Goal: Browse casually

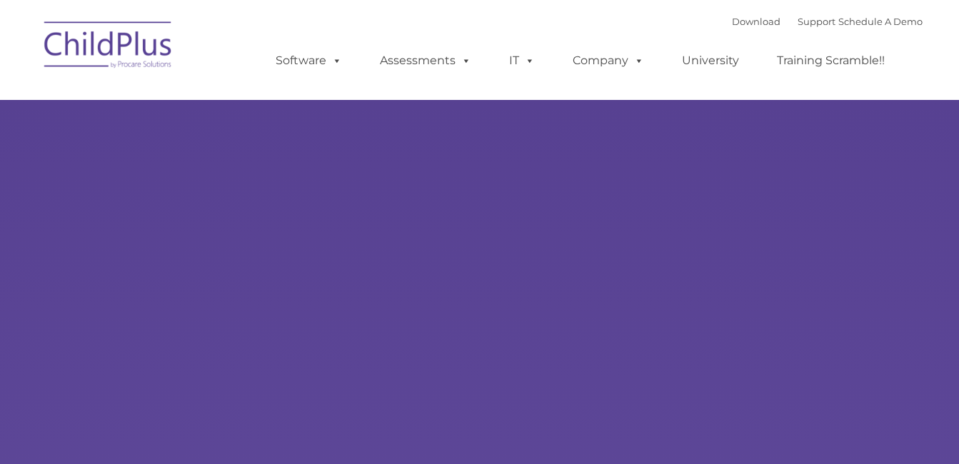
scroll to position [19, 0]
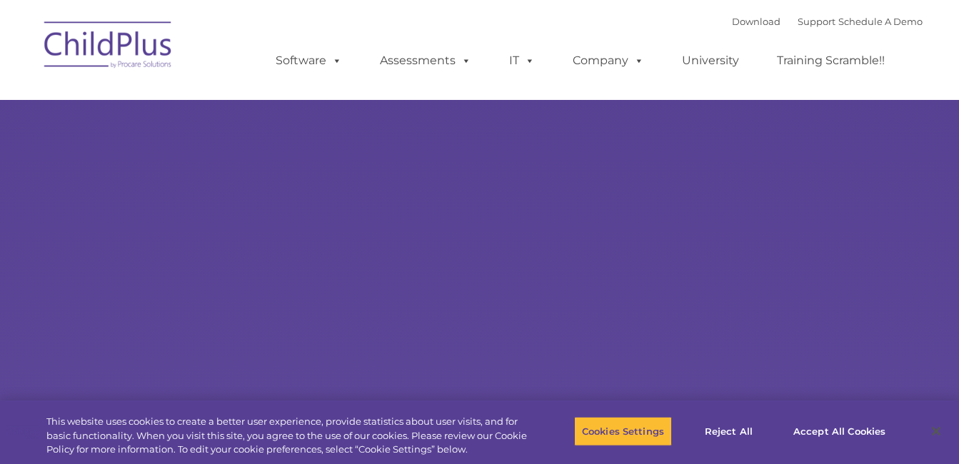
type input ""
select select "MEDIUM"
click at [819, 424] on button "Accept All Cookies" at bounding box center [839, 431] width 108 height 30
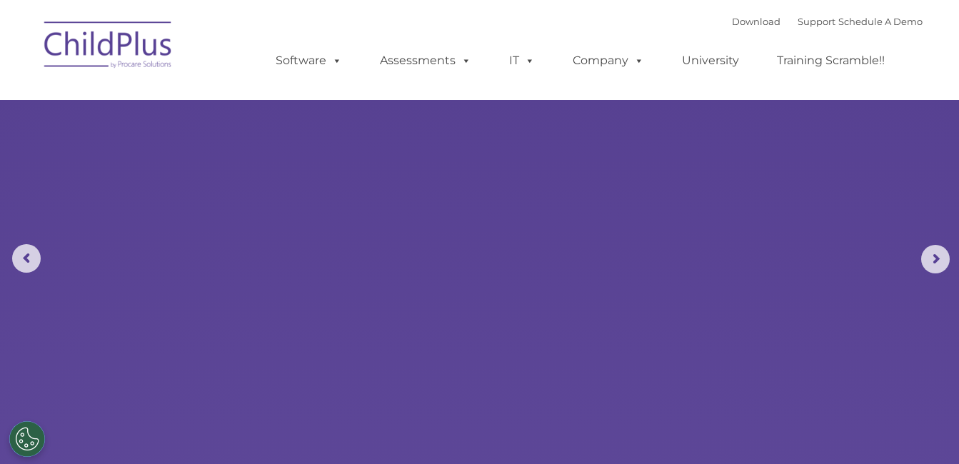
click at [819, 424] on rs-slides "Learn More Request a Demo The Future of ChildPlus is Here! Boost your productiv…" at bounding box center [479, 259] width 959 height 557
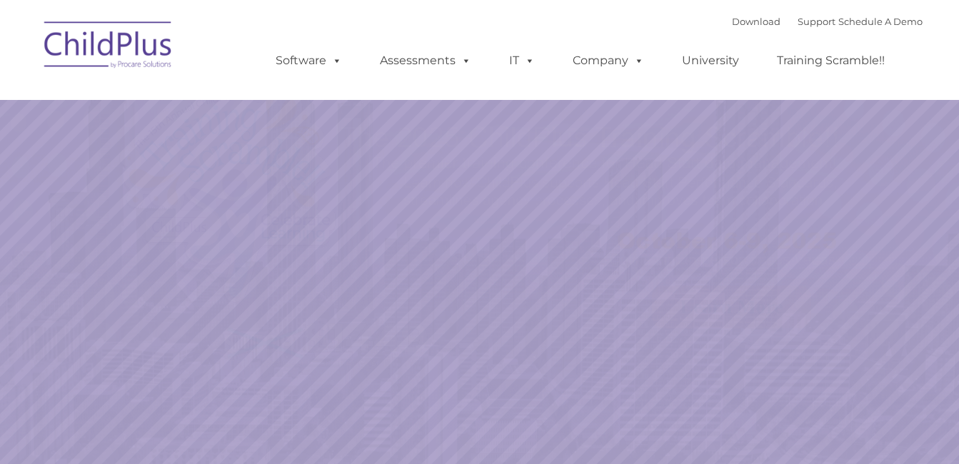
select select "MEDIUM"
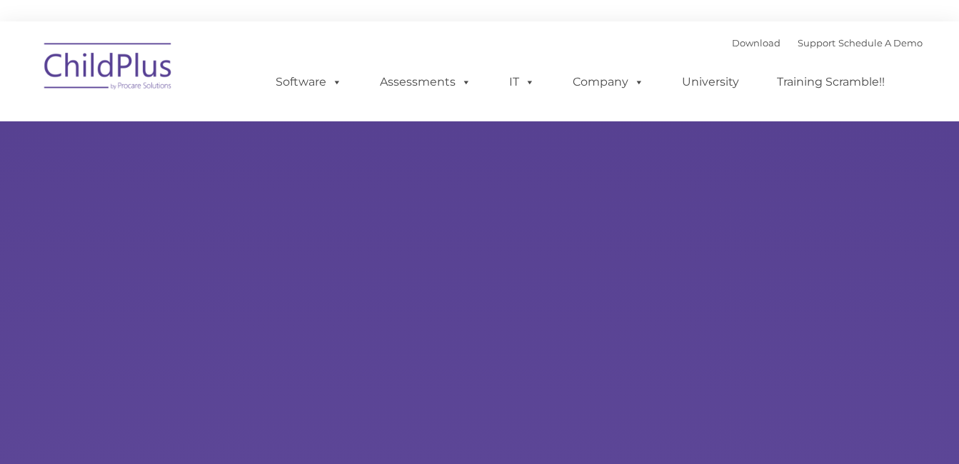
type input ""
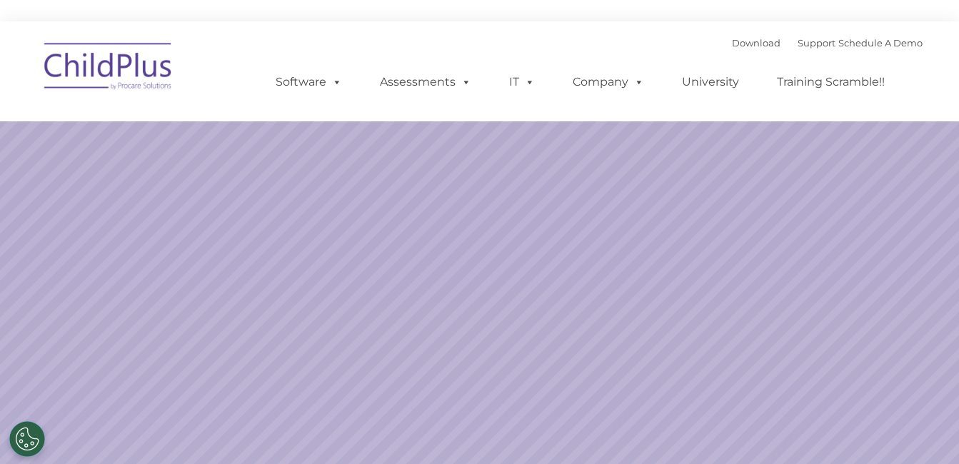
select select "MEDIUM"
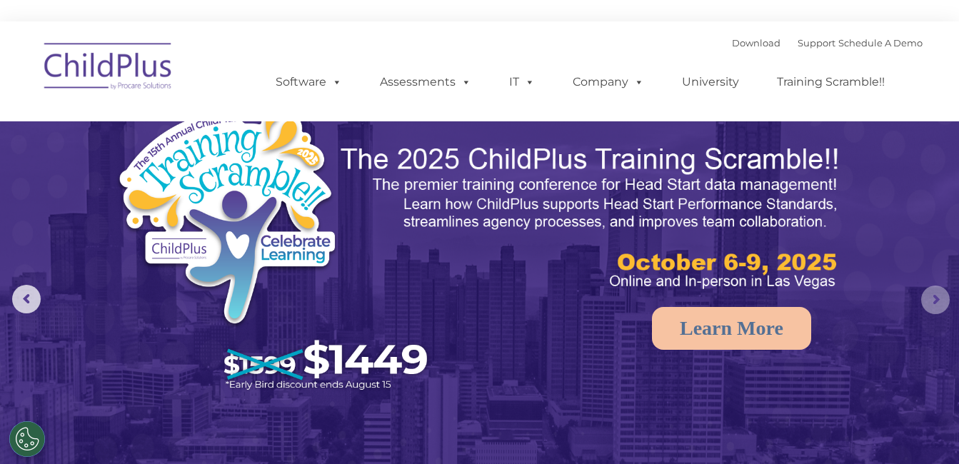
click at [929, 298] on rs-arrow at bounding box center [935, 300] width 29 height 29
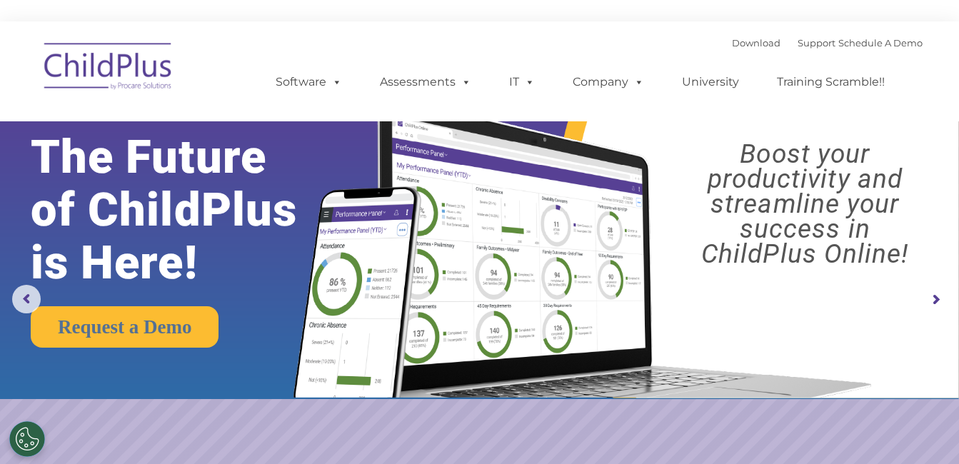
click at [929, 298] on rs-arrow at bounding box center [935, 300] width 29 height 29
